Goal: Task Accomplishment & Management: Use online tool/utility

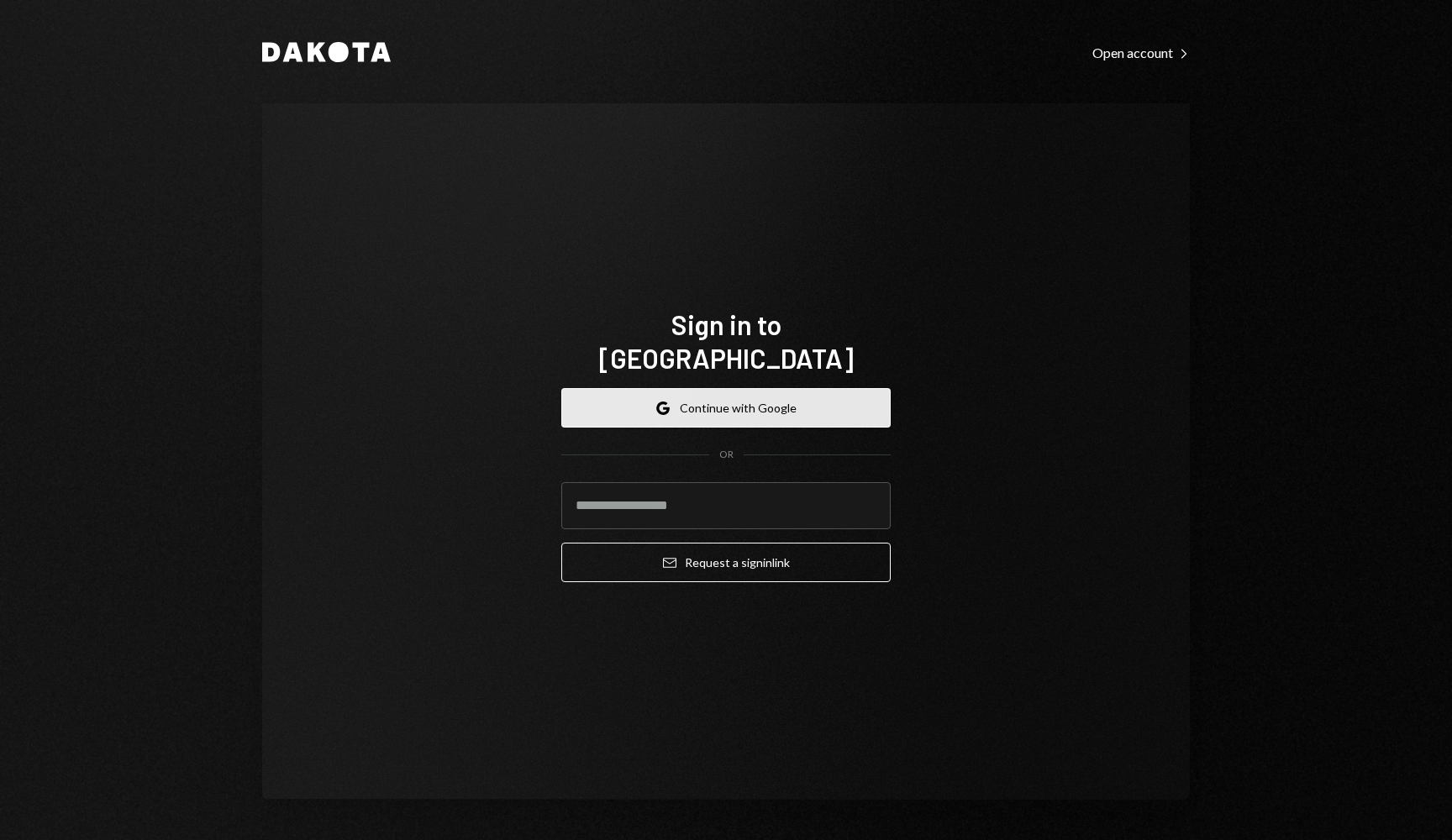
click at [705, 388] on button "Google Continue with Google" at bounding box center [726, 407] width 330 height 39
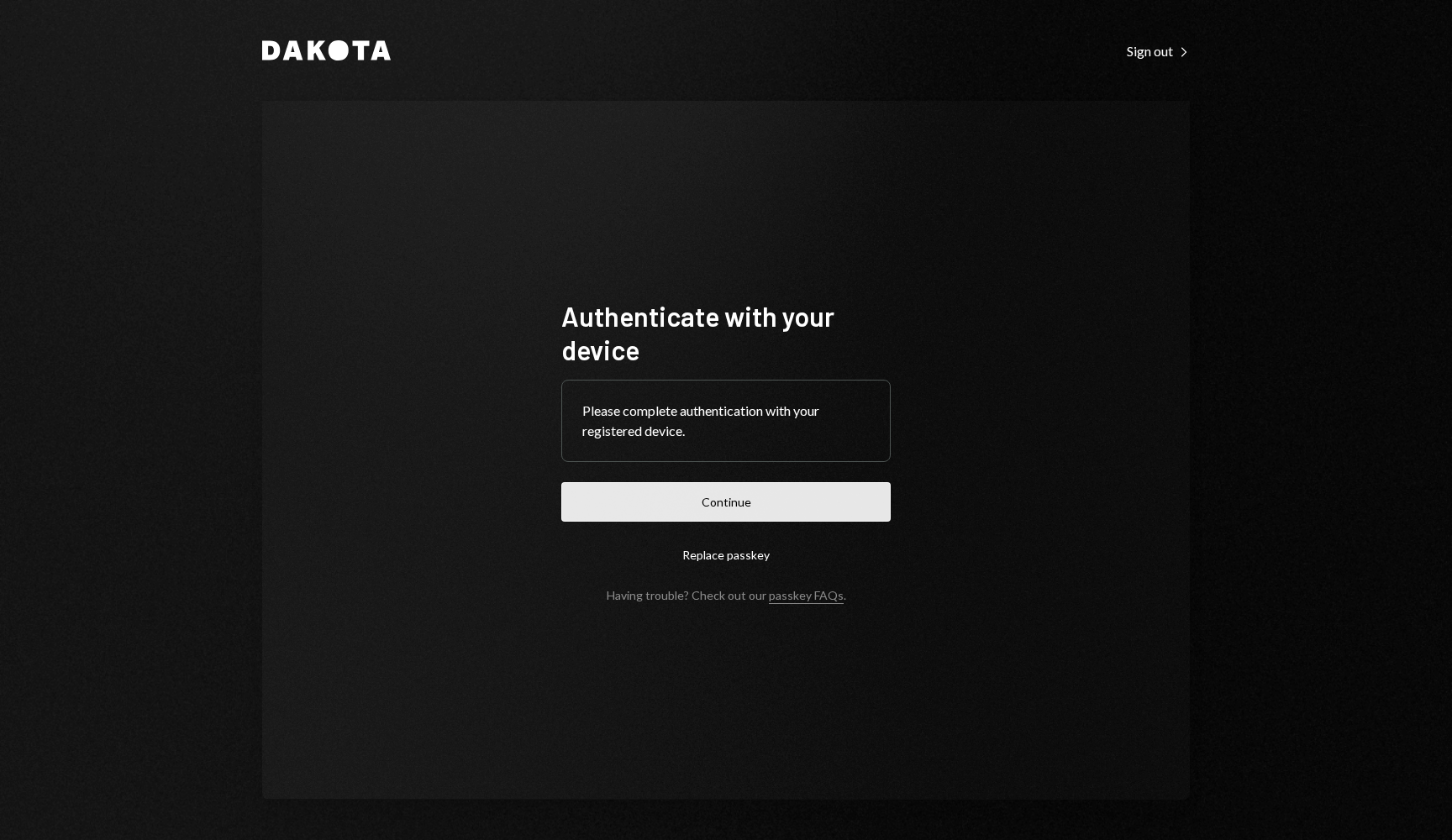
click at [731, 489] on button "Continue" at bounding box center [726, 502] width 330 height 39
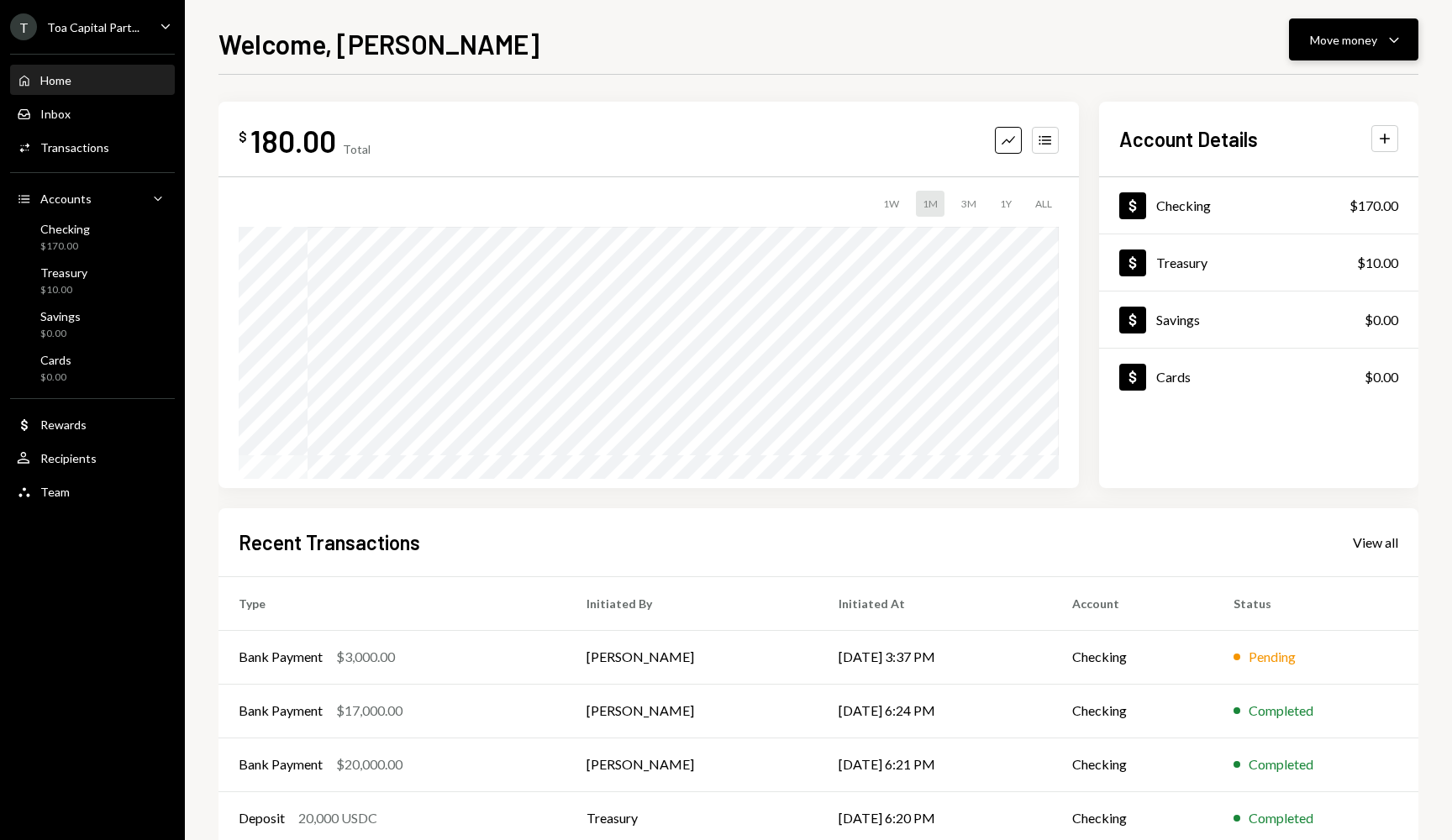
click at [1362, 22] on button "Move money Caret Down" at bounding box center [1354, 39] width 129 height 42
click at [1316, 118] on div "Convert Transfer" at bounding box center [1328, 127] width 168 height 38
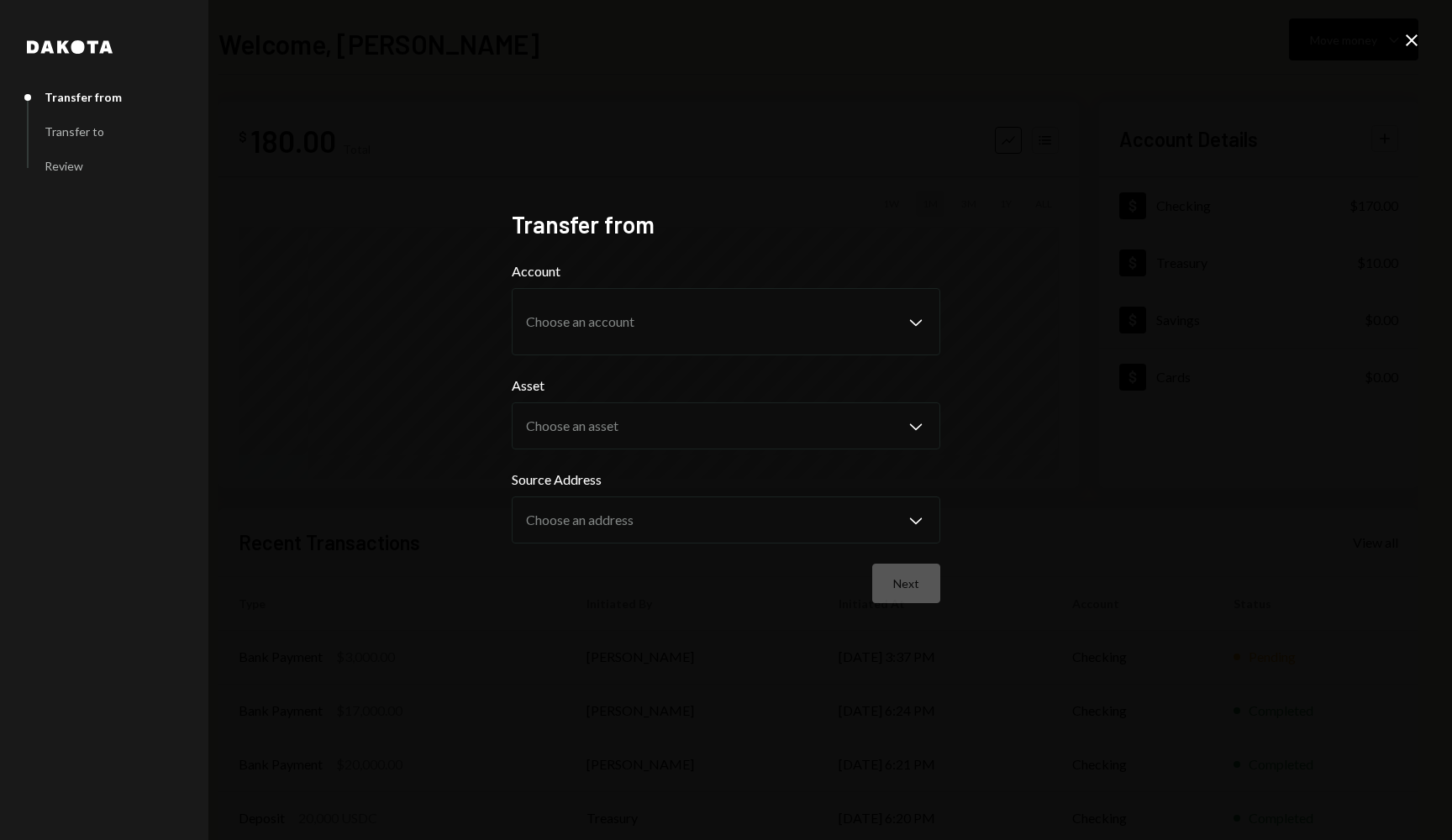
click at [1408, 48] on icon "Close" at bounding box center [1412, 39] width 20 height 20
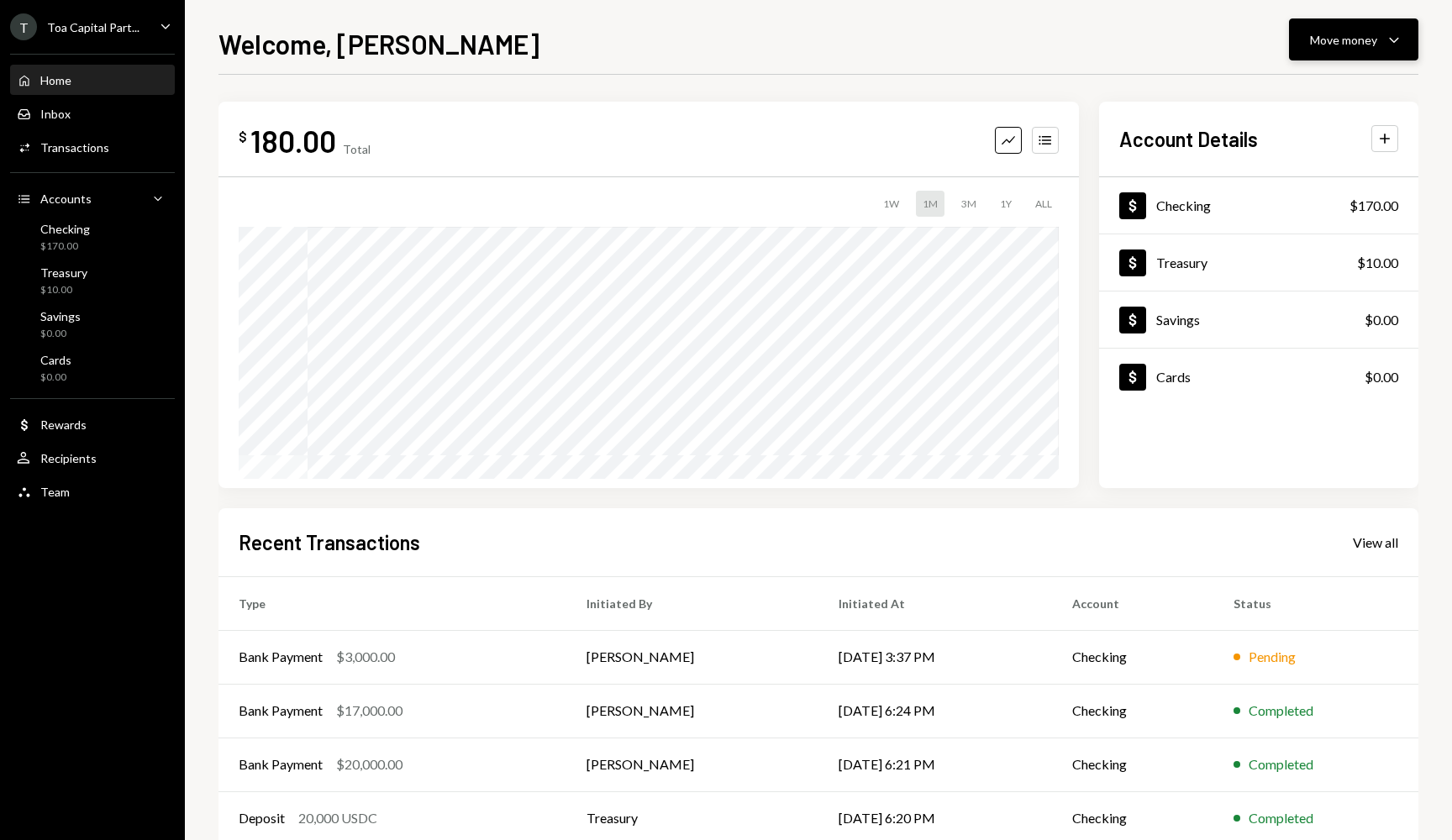
click at [1377, 31] on div "Move money Caret Down" at bounding box center [1353, 39] width 88 height 20
click at [1320, 170] on div "Deposit" at bounding box center [1339, 166] width 122 height 17
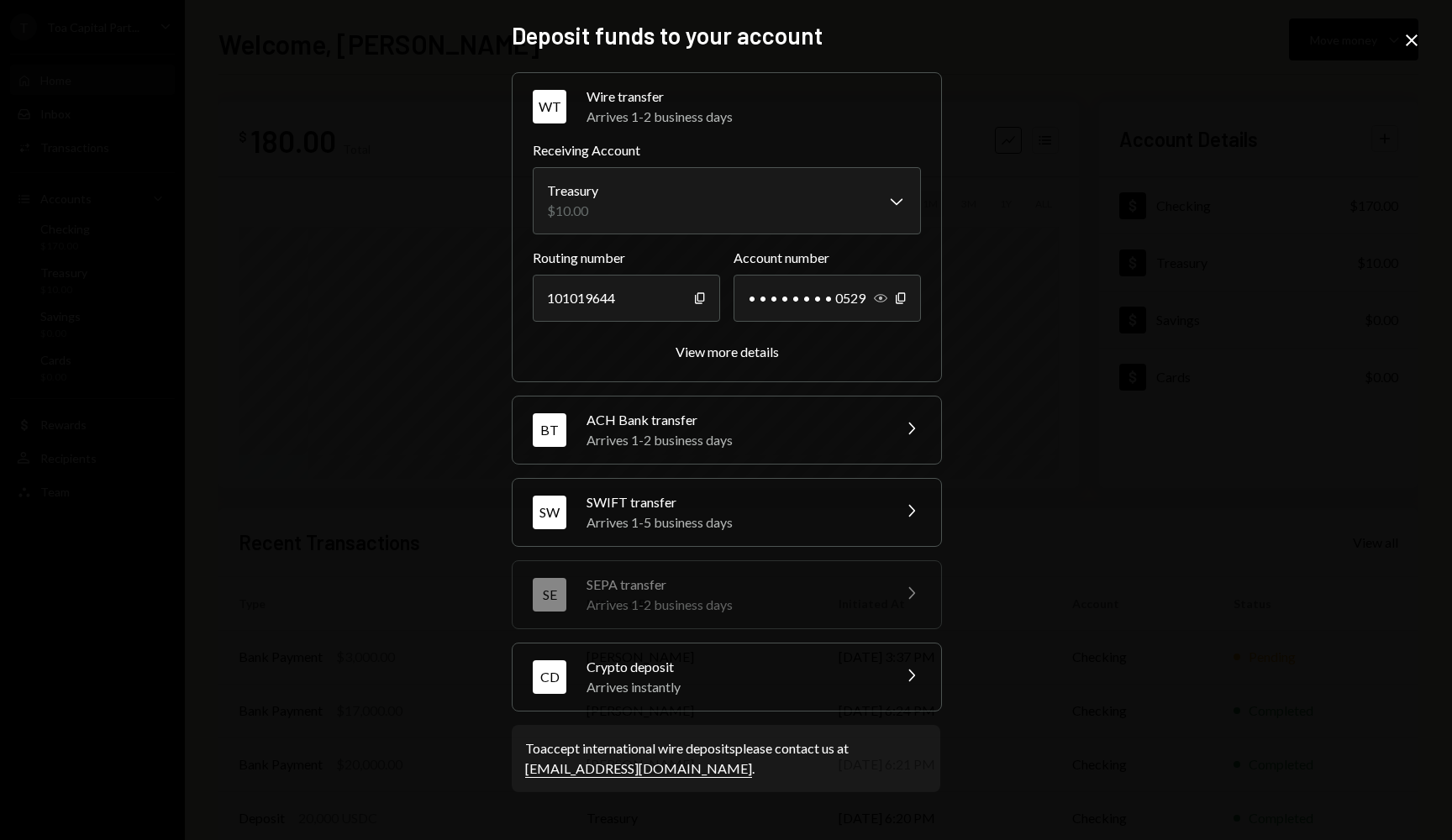
click at [881, 299] on icon "button" at bounding box center [881, 298] width 13 height 9
click at [706, 299] on icon "Copy" at bounding box center [700, 299] width 13 height 13
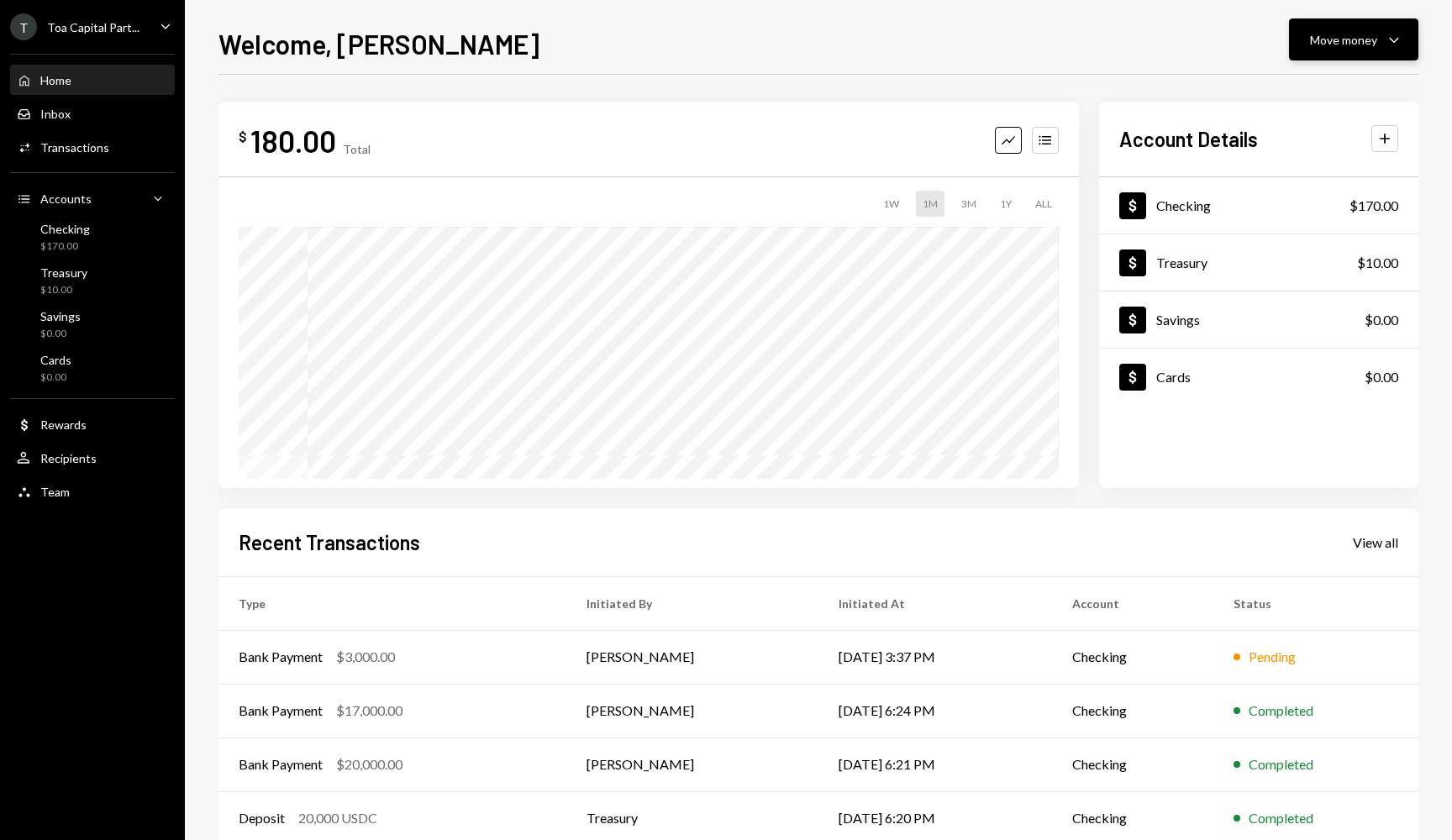
click at [1348, 39] on div "Move money" at bounding box center [1343, 39] width 67 height 17
click at [1300, 127] on div "Transfer" at bounding box center [1339, 128] width 122 height 17
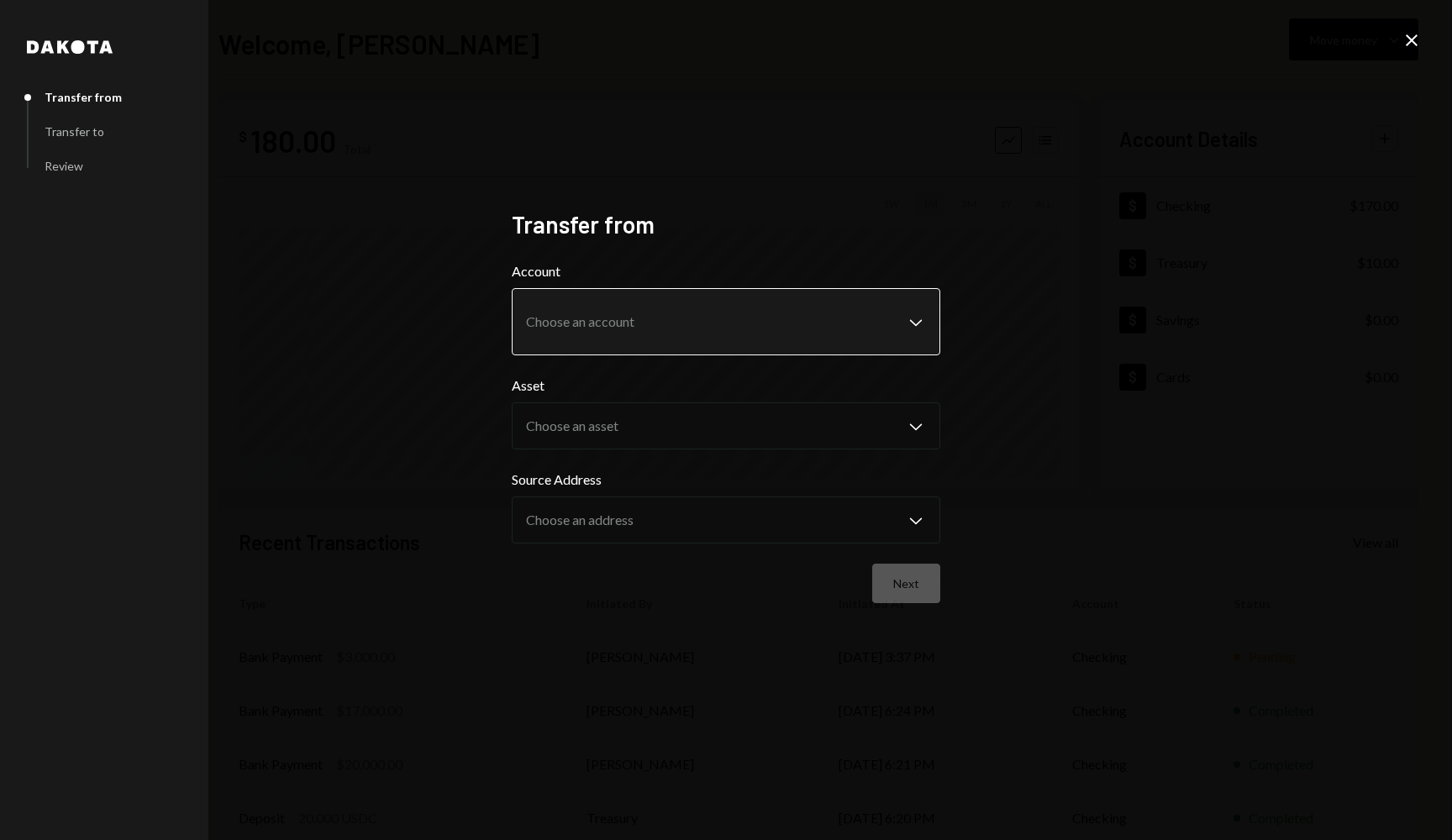
click at [700, 312] on body "**********" at bounding box center [726, 420] width 1452 height 840
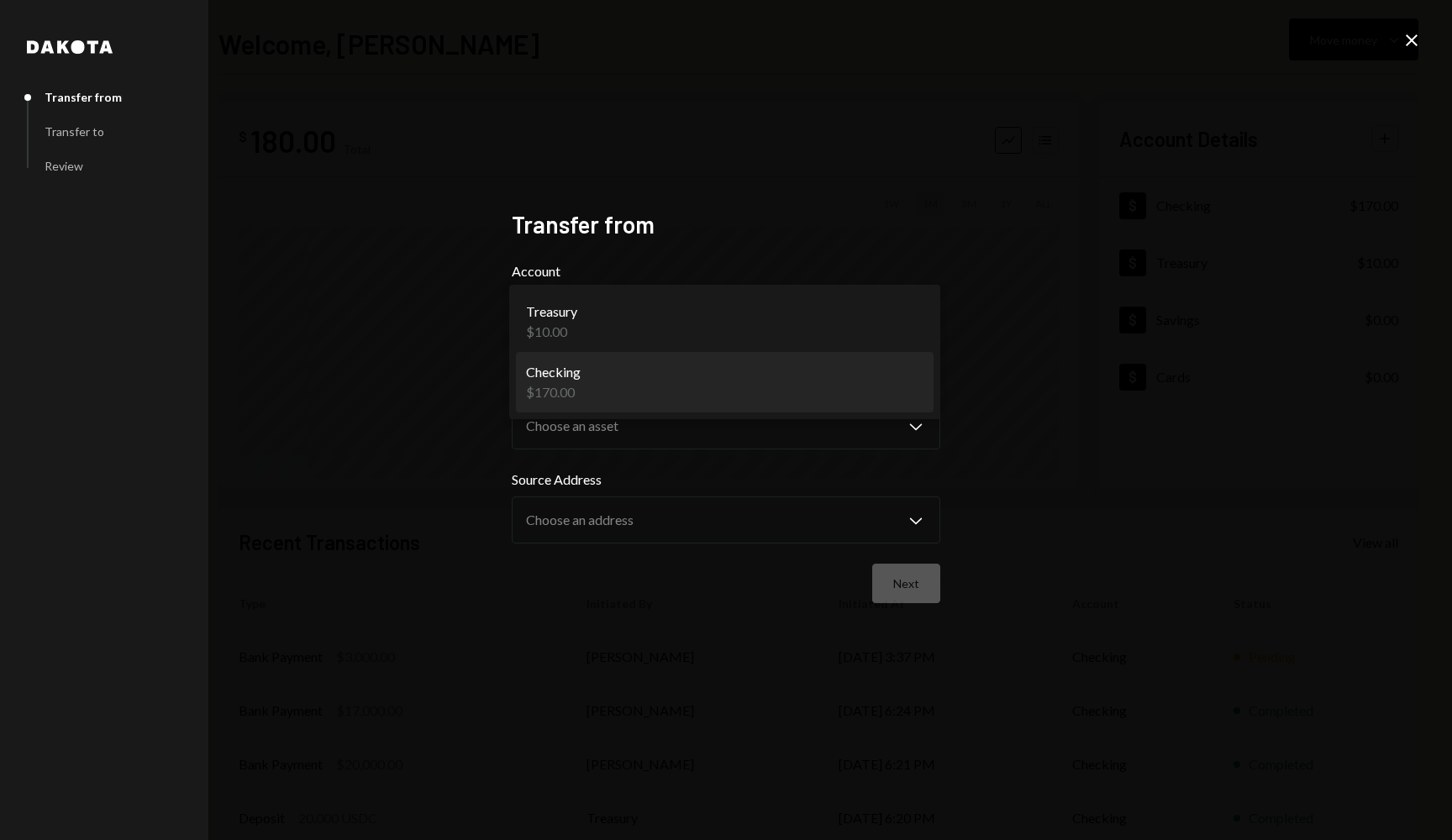
select select "**********"
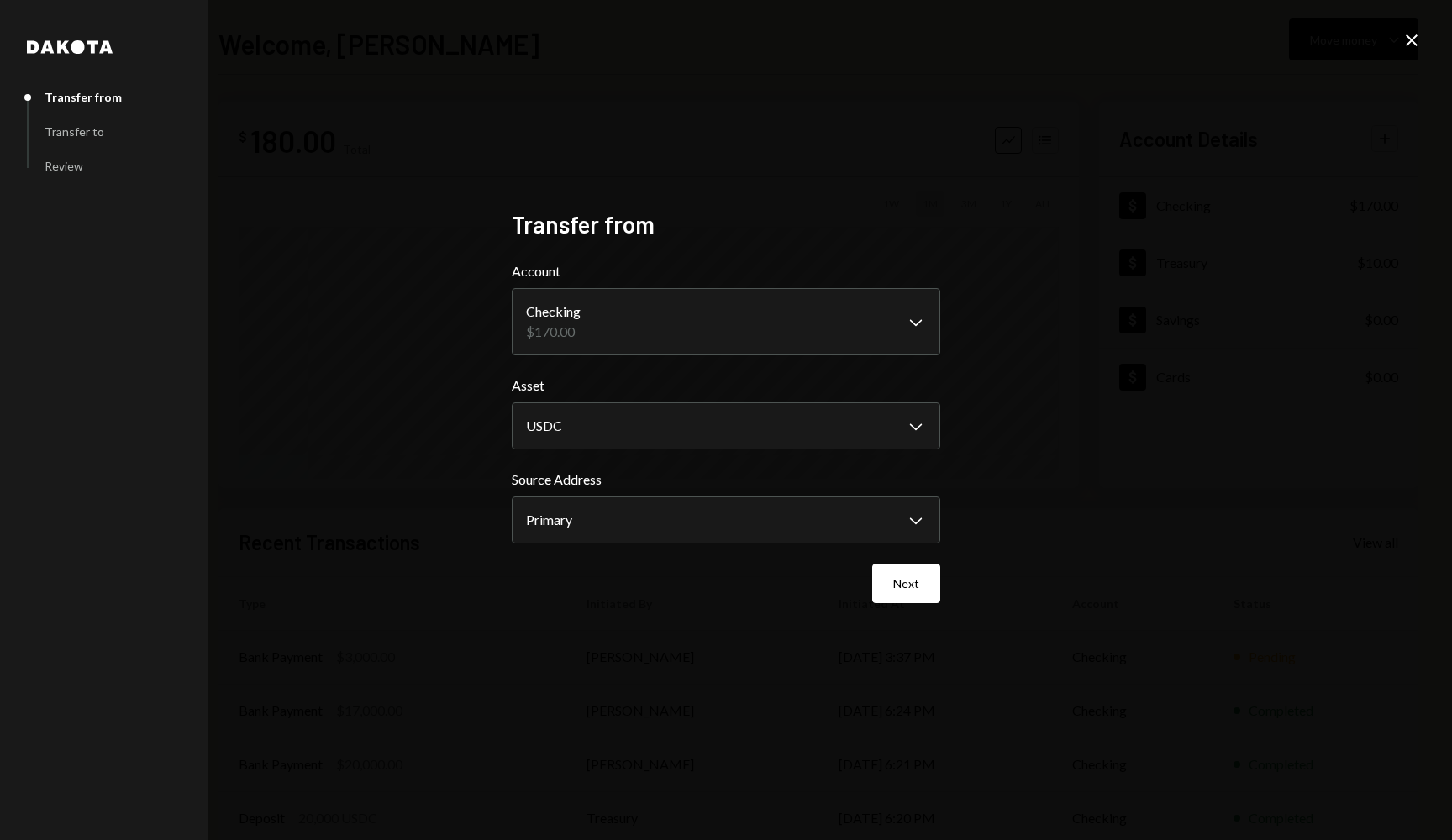
click at [1402, 42] on icon "Close" at bounding box center [1412, 39] width 20 height 20
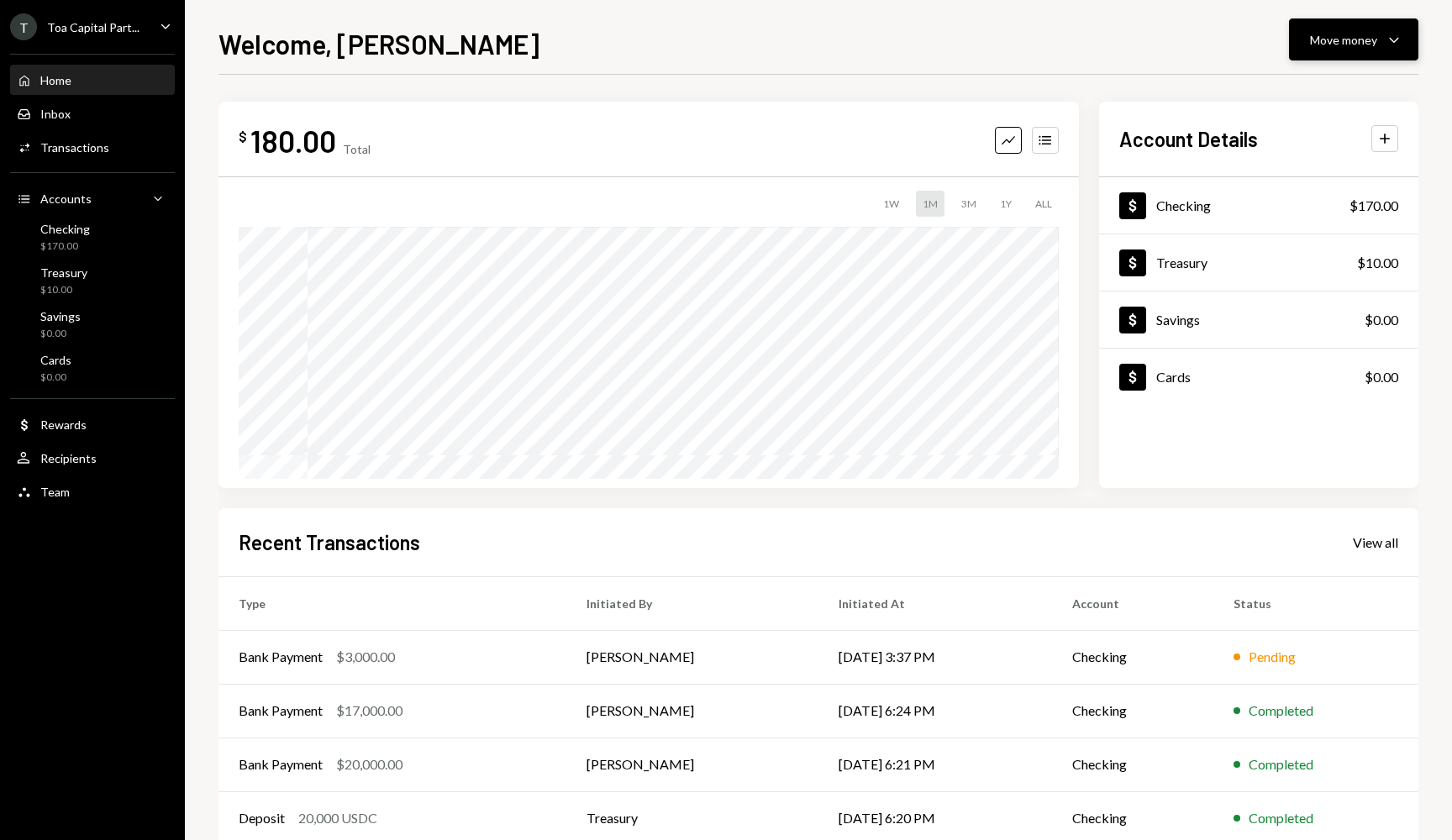
click at [1395, 41] on icon "button" at bounding box center [1393, 39] width 10 height 5
click at [1296, 162] on div "Deposit" at bounding box center [1339, 166] width 122 height 17
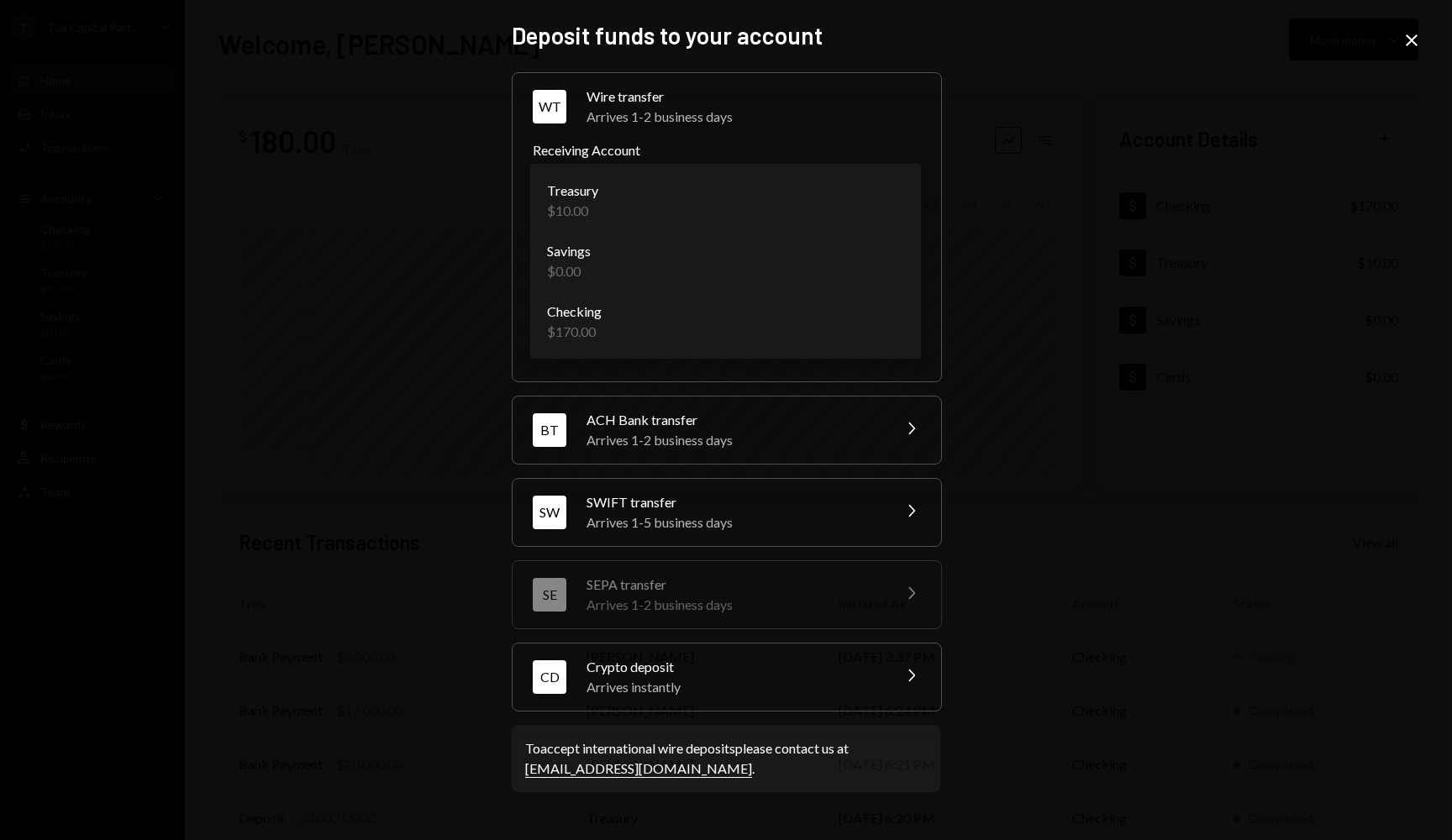
click at [745, 214] on body "**********" at bounding box center [726, 420] width 1452 height 840
select select "**********"
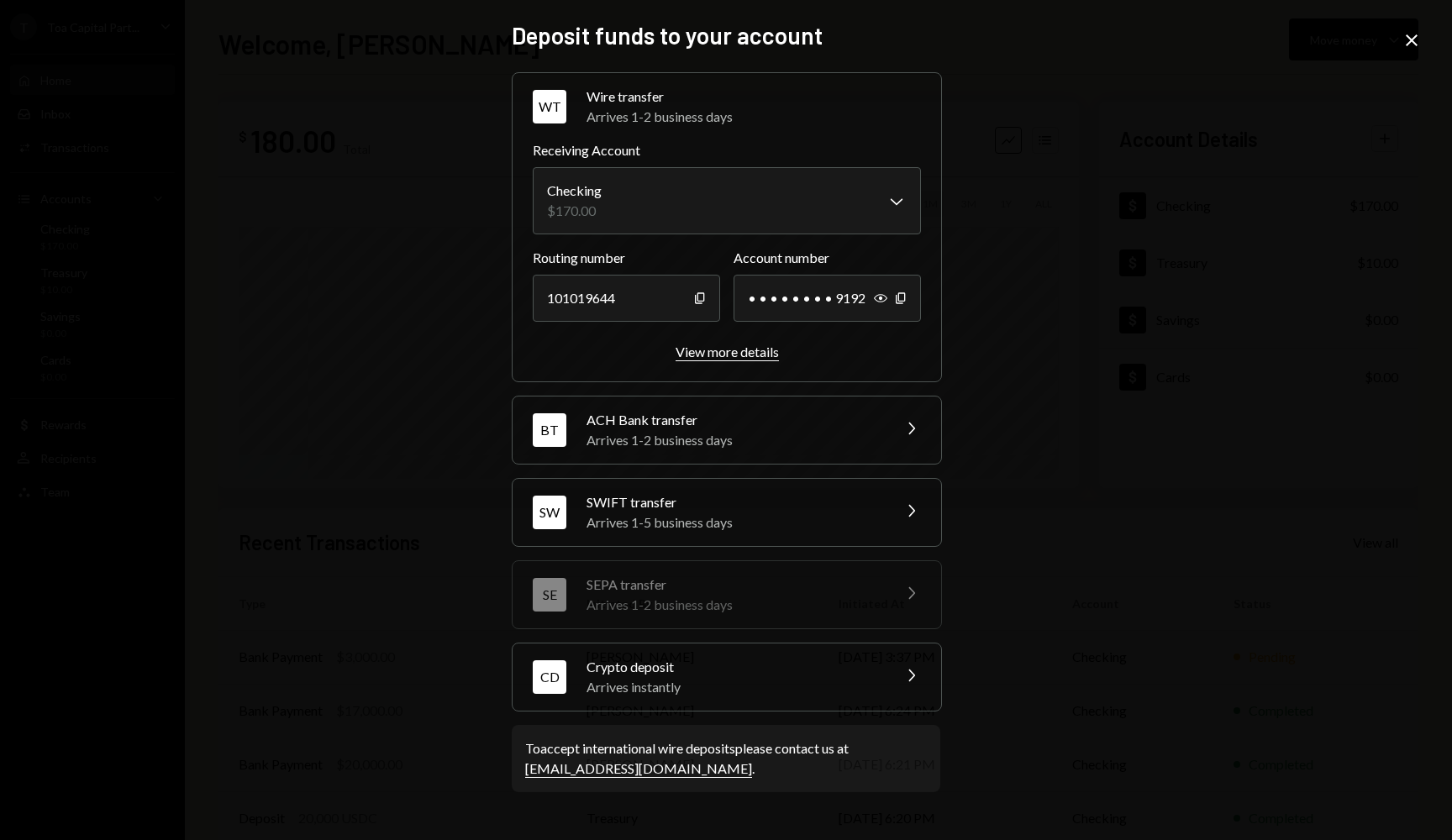
click at [768, 348] on div "View more details" at bounding box center [726, 352] width 103 height 16
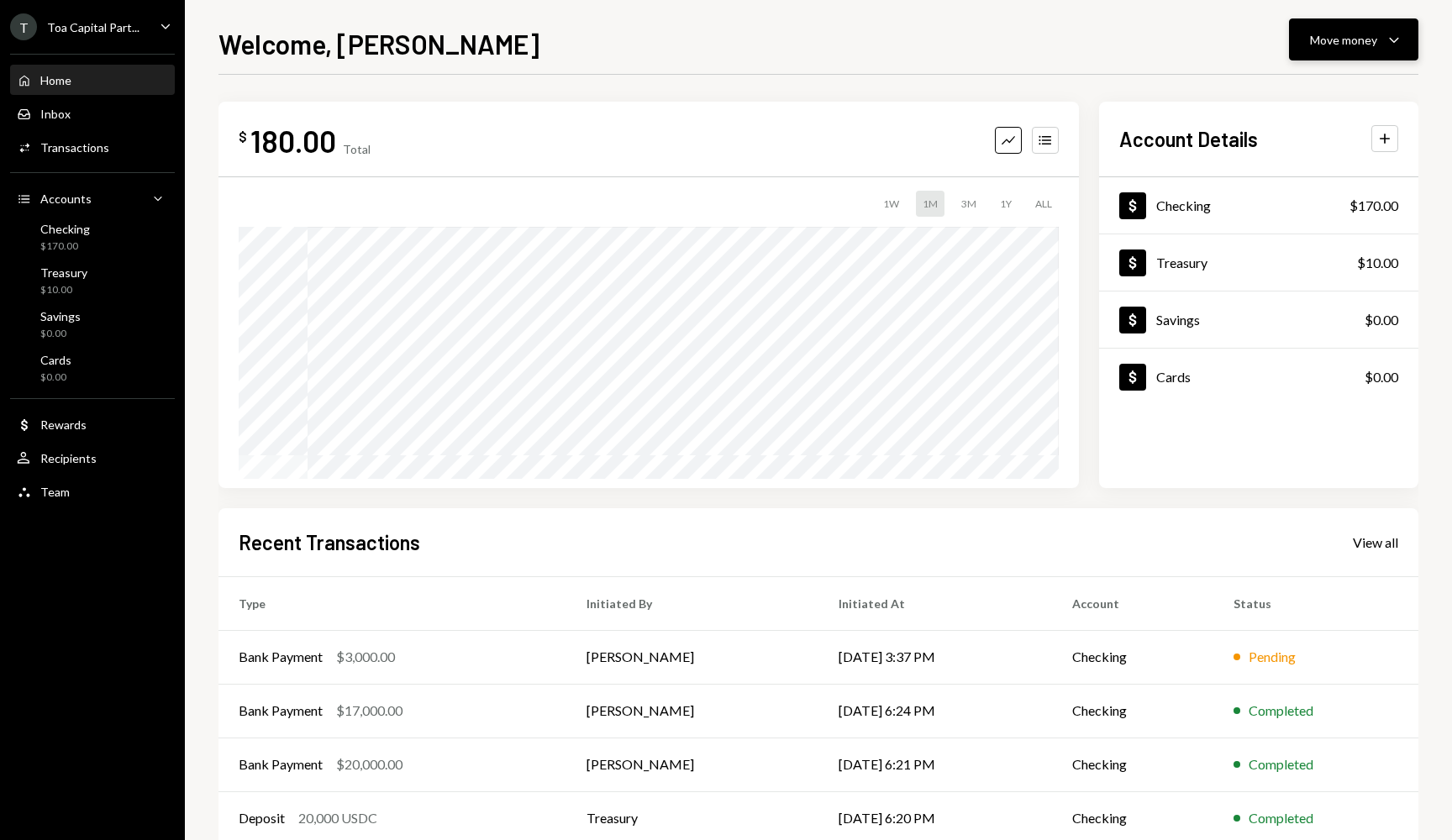
click at [1361, 31] on div "Move money" at bounding box center [1343, 39] width 67 height 17
drag, startPoint x: 1311, startPoint y: 118, endPoint x: 1306, endPoint y: 162, distance: 44.3
click at [1306, 162] on div "Withdraw Send Convert Transfer Deposit Deposit Swap Swap stablecoins" at bounding box center [1328, 154] width 181 height 179
click at [1306, 162] on div "Deposit" at bounding box center [1339, 166] width 122 height 17
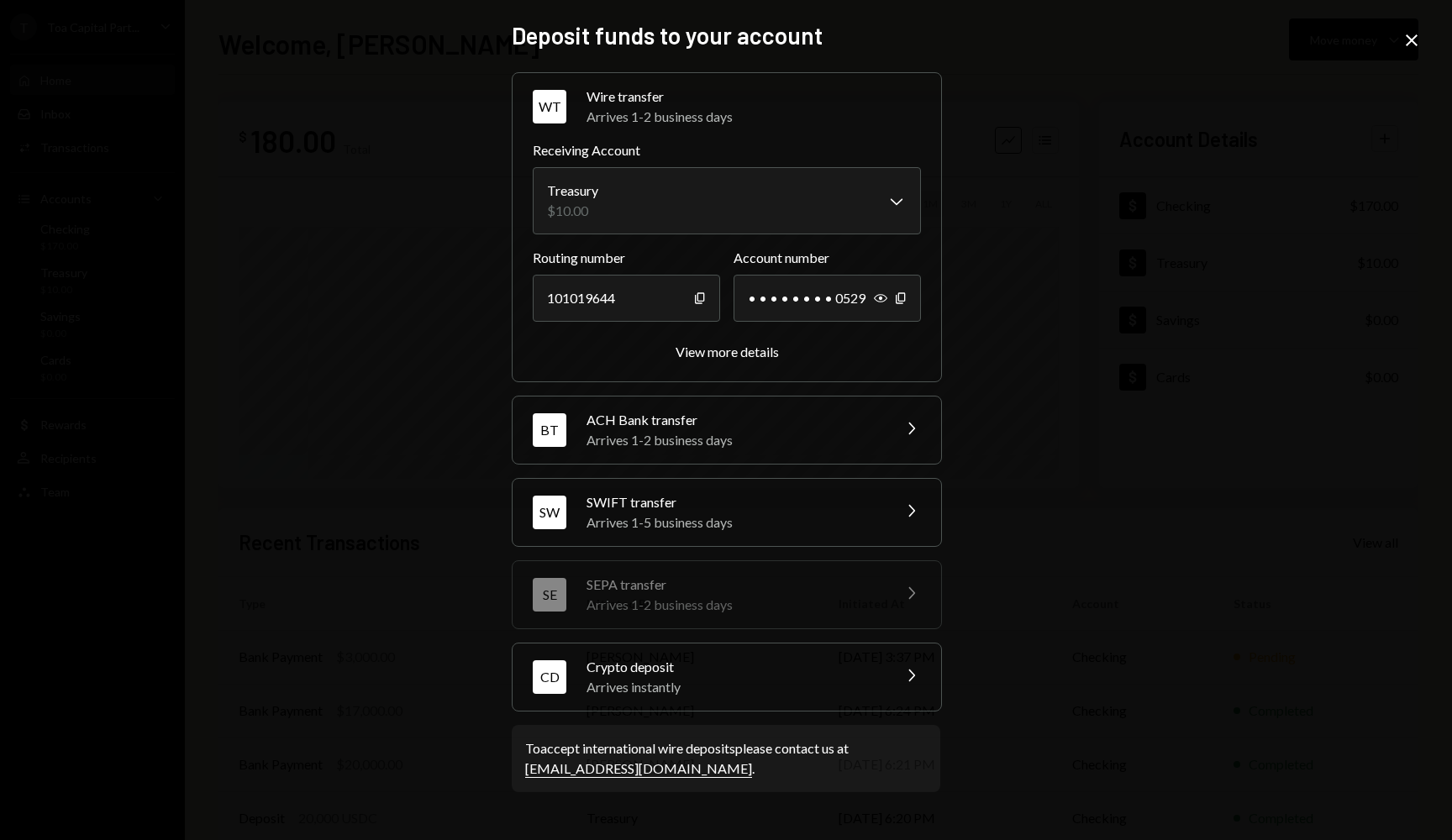
click at [832, 513] on div "Arrives 1-5 business days" at bounding box center [733, 522] width 294 height 20
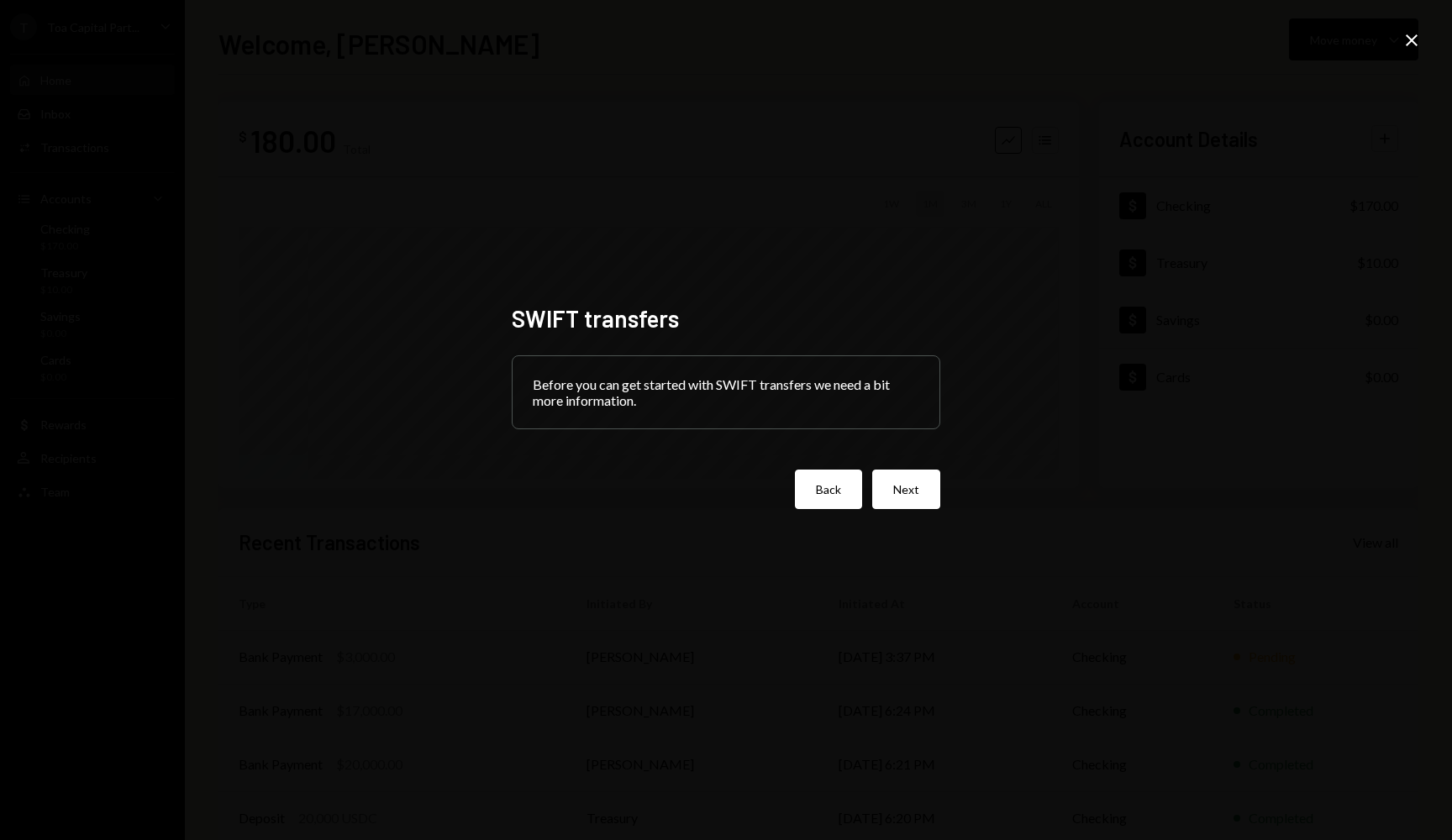
click at [824, 486] on button "Back" at bounding box center [829, 488] width 67 height 39
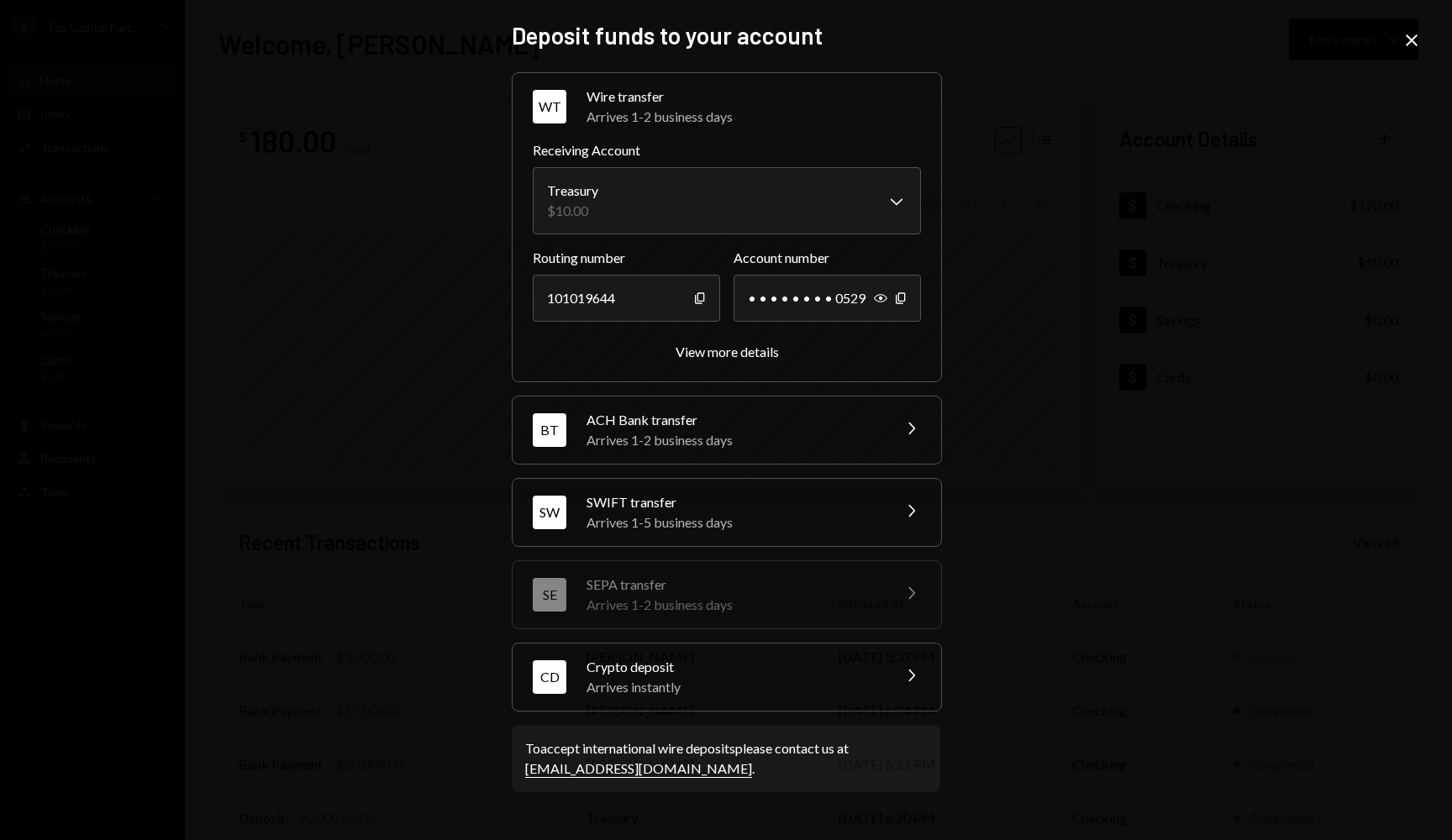
click at [884, 505] on div "[PERSON_NAME] transfer Arrives 1-5 business days Chevron Right" at bounding box center [726, 512] width 429 height 67
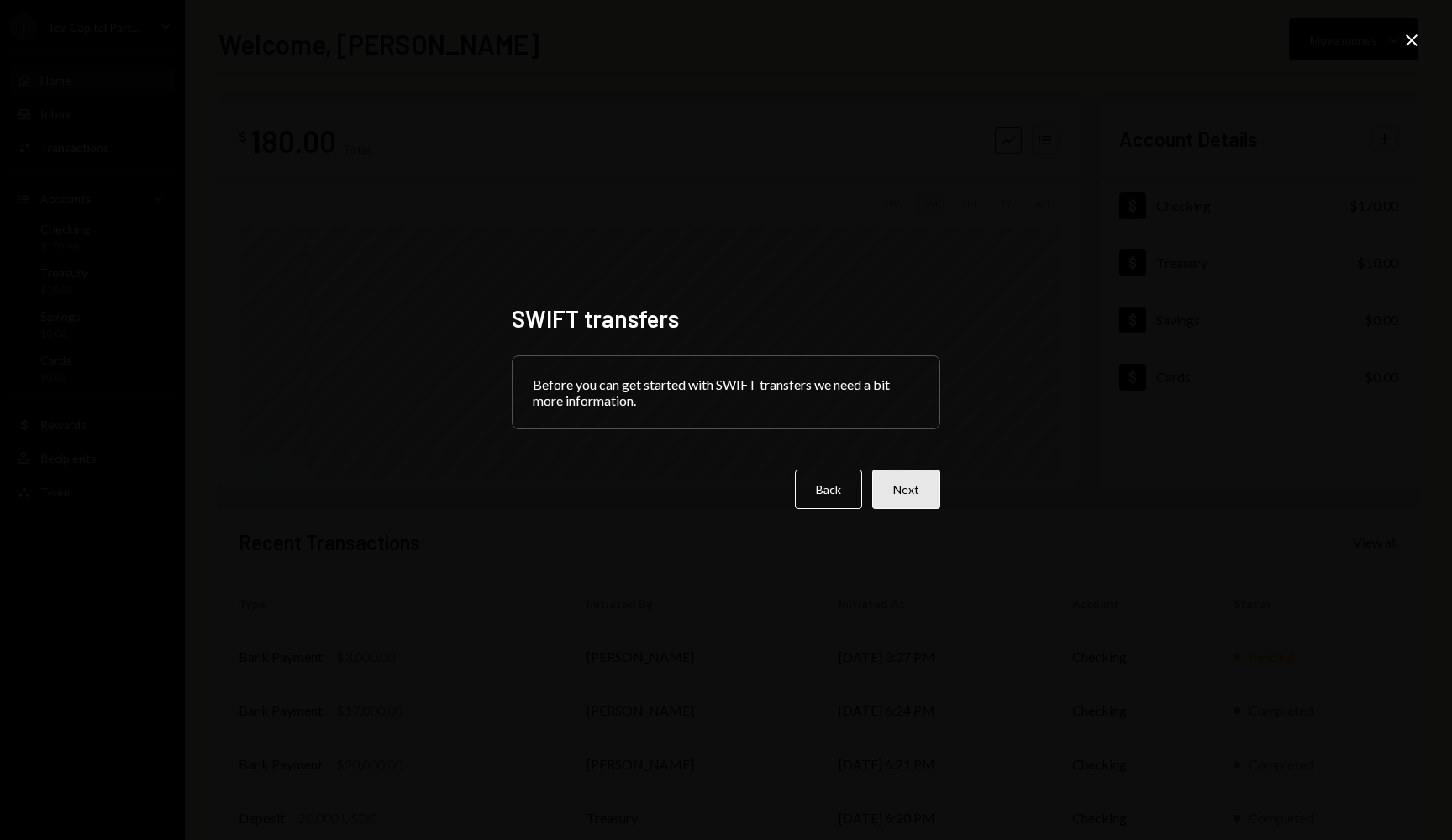
click at [896, 495] on button "Next" at bounding box center [906, 488] width 68 height 39
